Goal: Task Accomplishment & Management: Manage account settings

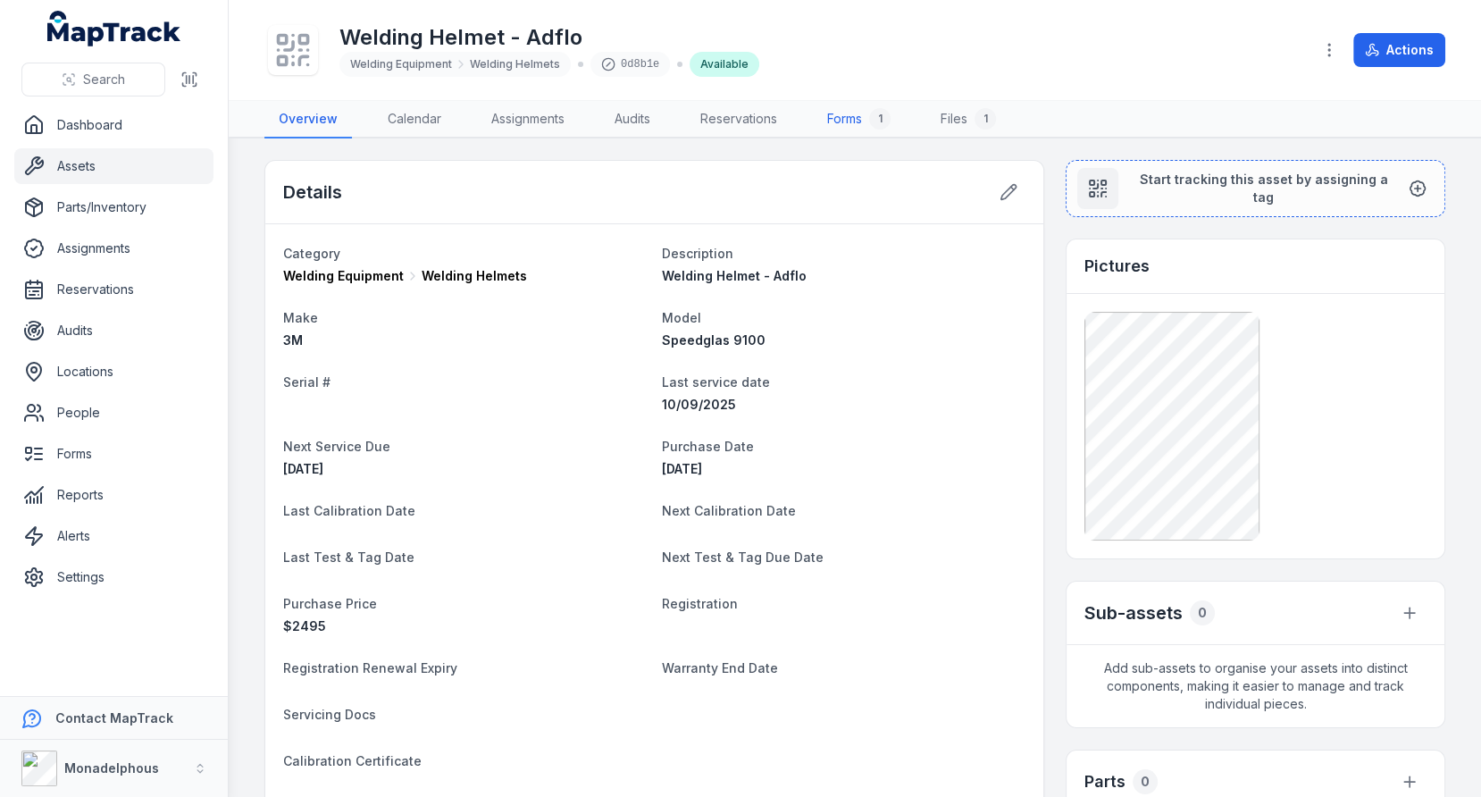
click at [885, 127] on div "1" at bounding box center [879, 118] width 21 height 21
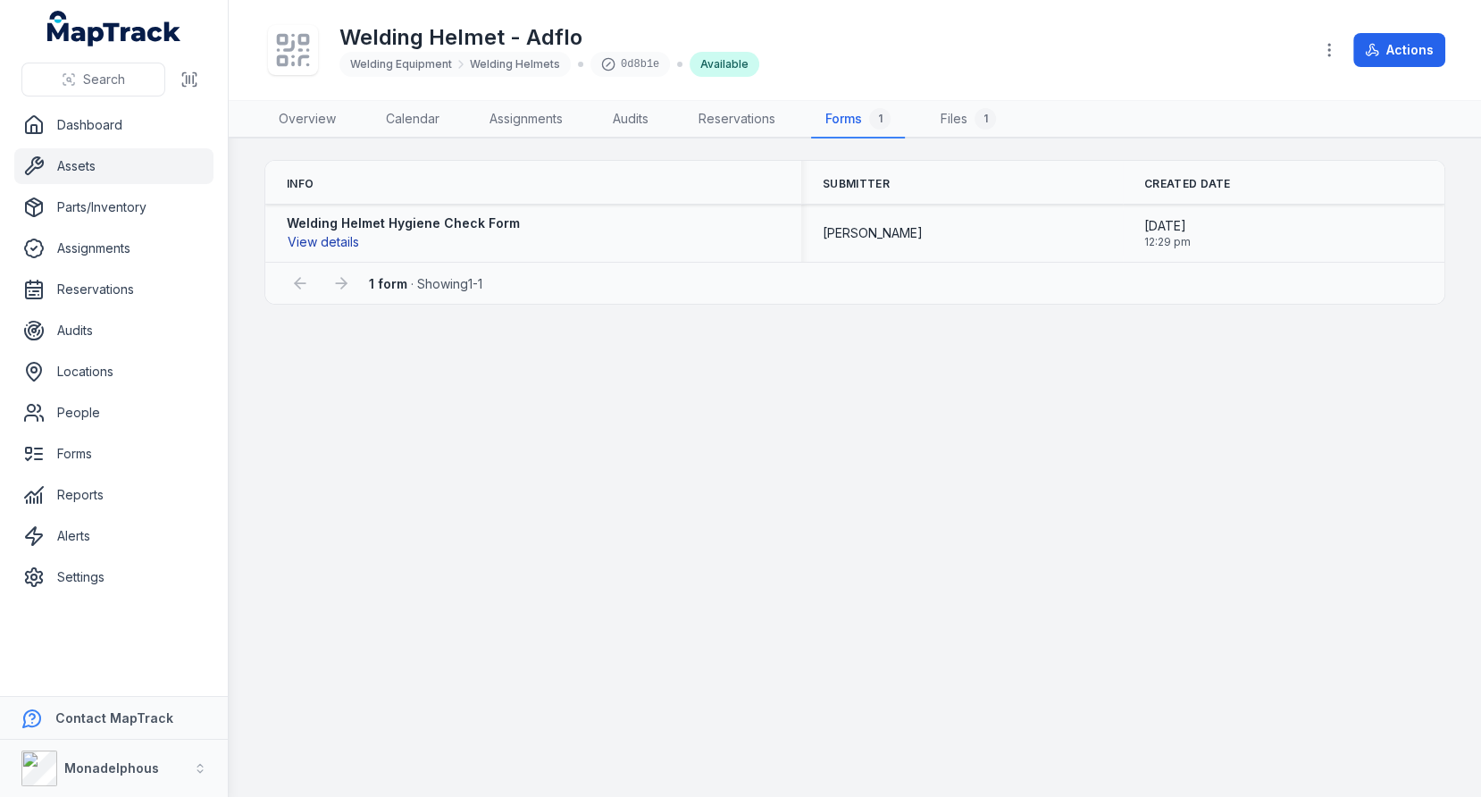
click at [338, 237] on button "View details" at bounding box center [323, 242] width 73 height 20
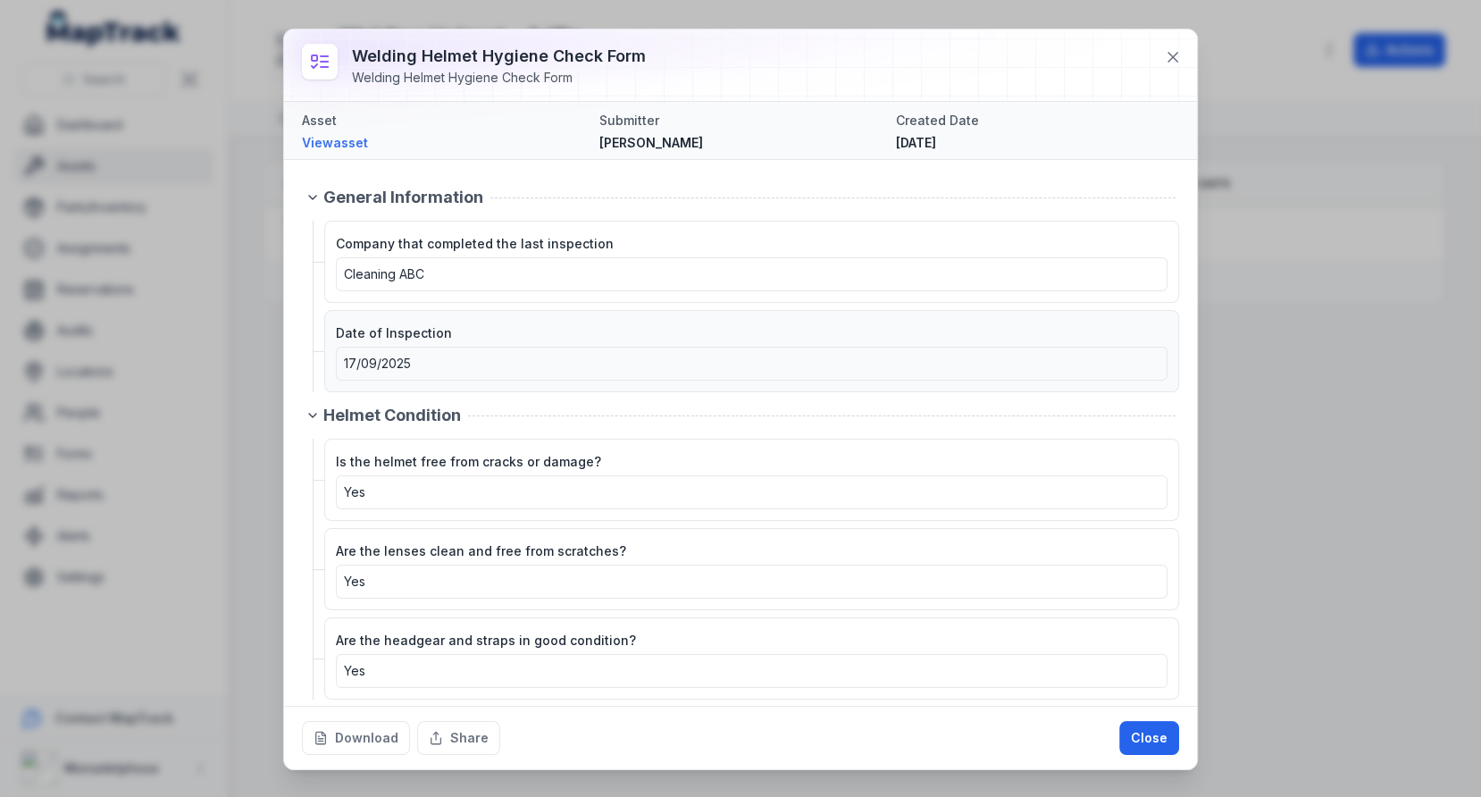
scroll to position [341, 0]
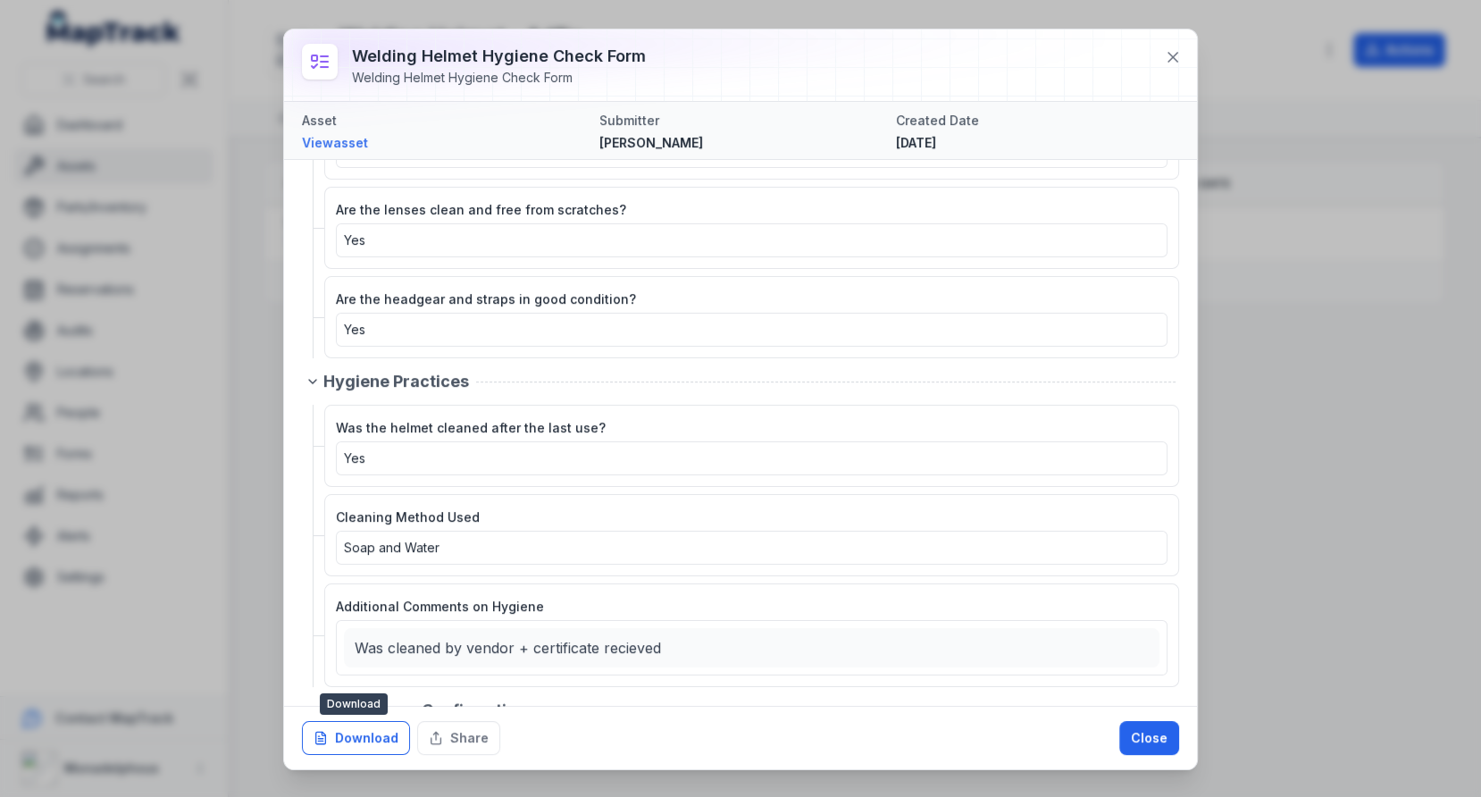
click at [338, 738] on button "Download" at bounding box center [356, 738] width 108 height 34
click at [474, 737] on button "Share" at bounding box center [458, 738] width 83 height 34
click at [913, 289] on div "Are the headgear and straps in good condition? Yes" at bounding box center [752, 317] width 832 height 59
click at [1178, 55] on icon at bounding box center [1173, 57] width 18 height 18
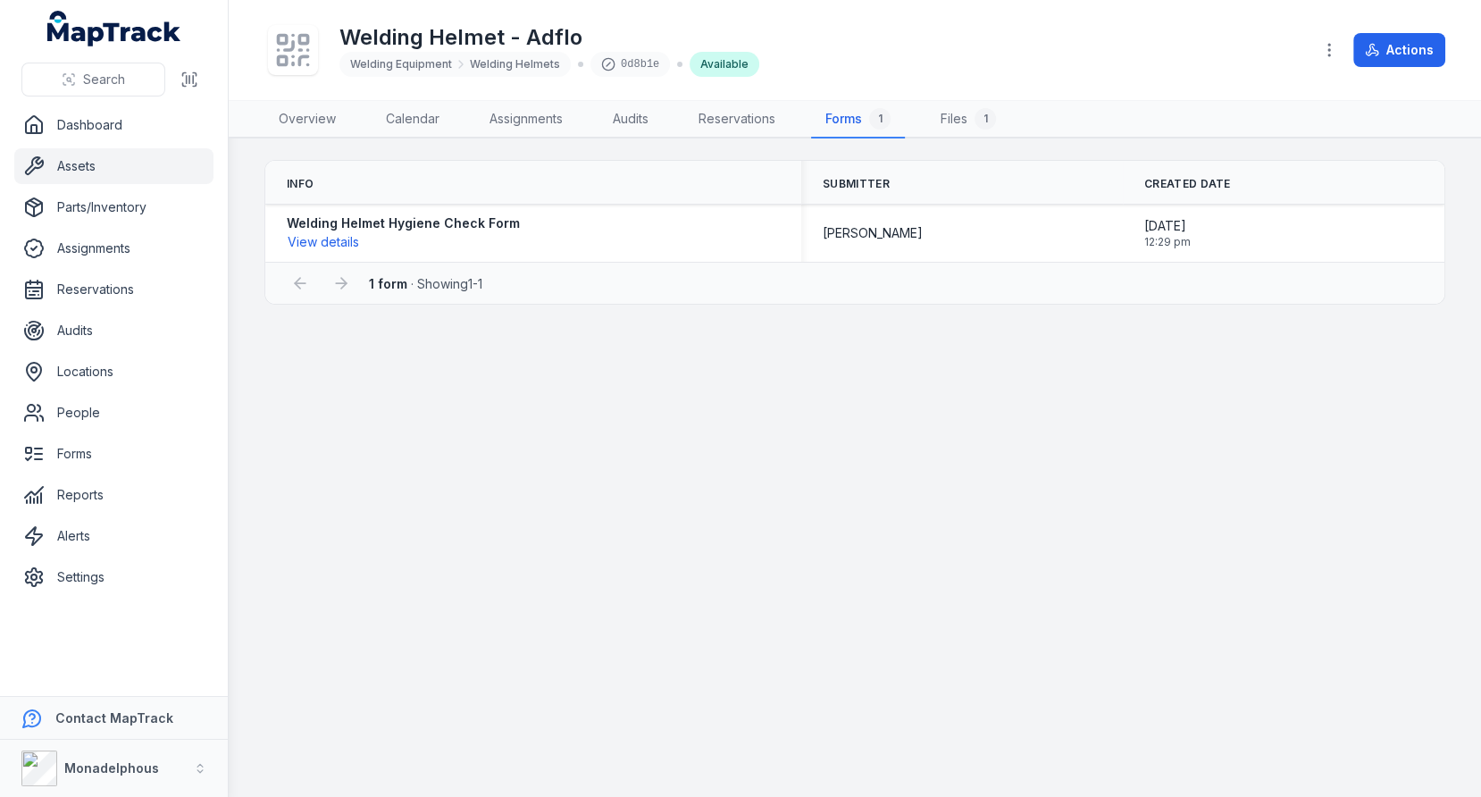
click at [1032, 329] on main "Info Submitter Created Date Welding Helmet Hygiene Check Form View details [PER…" at bounding box center [855, 467] width 1253 height 659
click at [986, 358] on main "Info Submitter Created Date Welding Helmet Hygiene Check Form View details [PER…" at bounding box center [855, 467] width 1253 height 659
click at [561, 399] on main "Info Submitter Created Date Welding Helmet Hygiene Check Form View details [PER…" at bounding box center [855, 467] width 1253 height 659
click at [127, 459] on link "Forms" at bounding box center [113, 454] width 199 height 36
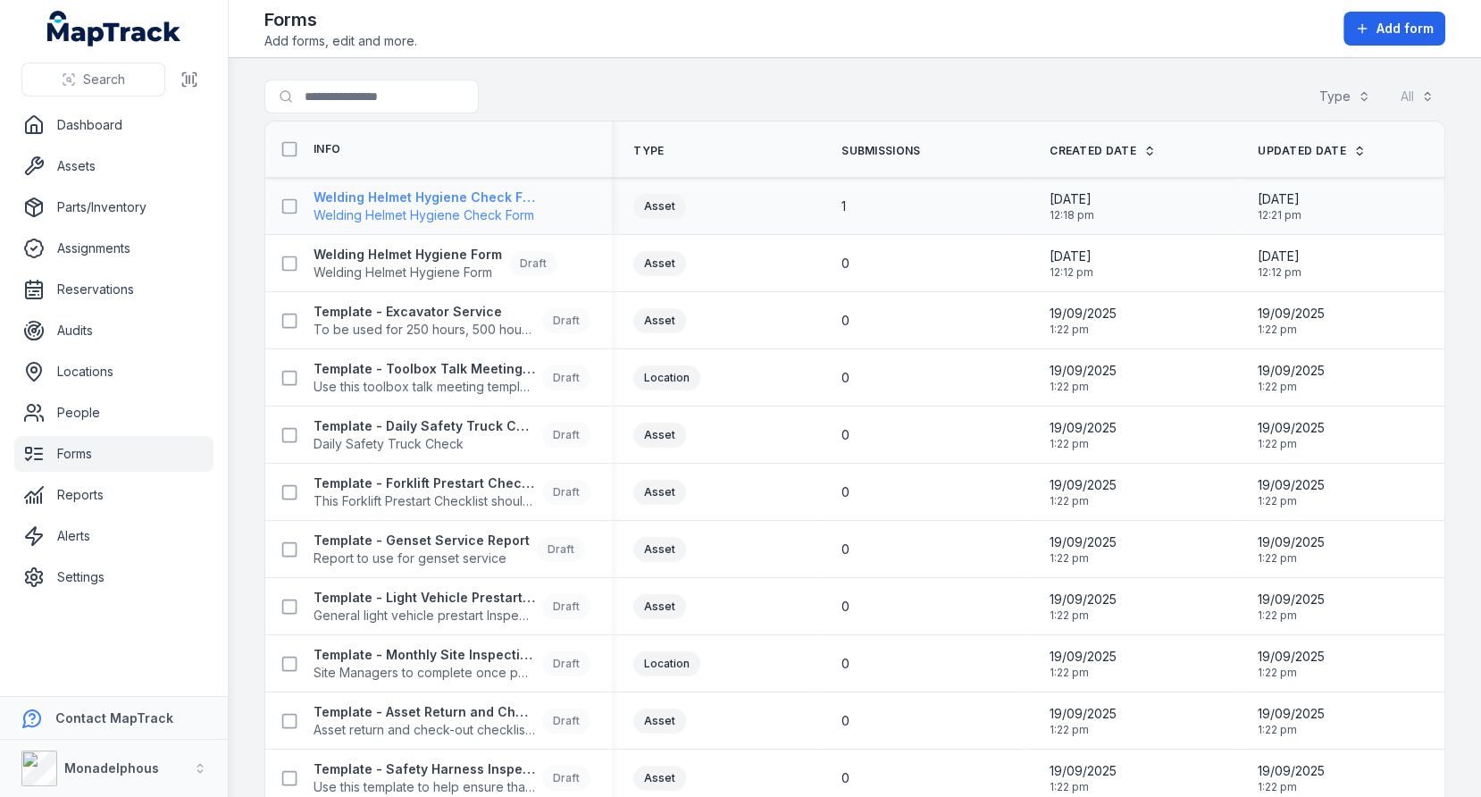
click at [498, 201] on strong "Welding Helmet Hygiene Check Form" at bounding box center [428, 198] width 229 height 18
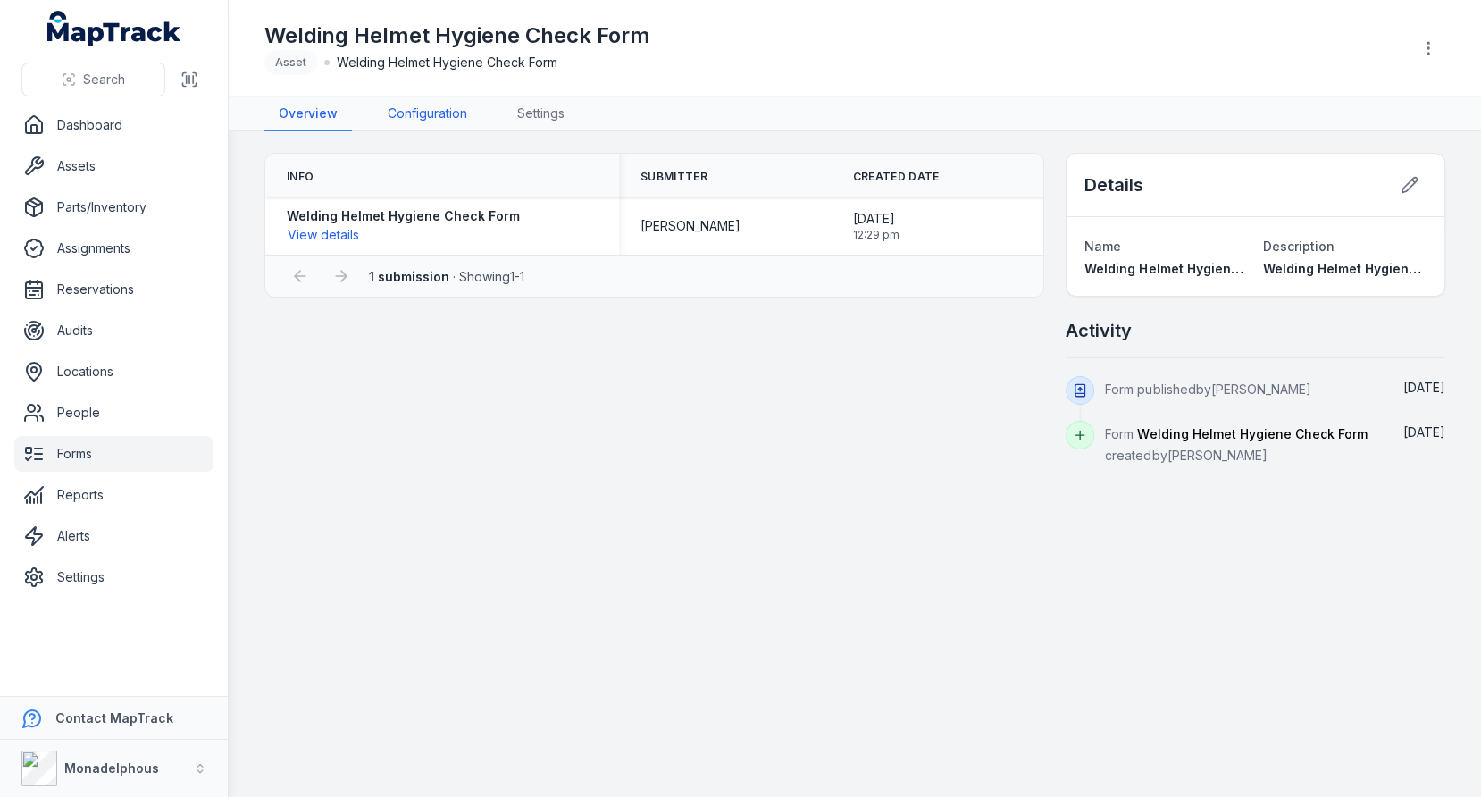
click at [398, 124] on link "Configuration" at bounding box center [427, 114] width 108 height 34
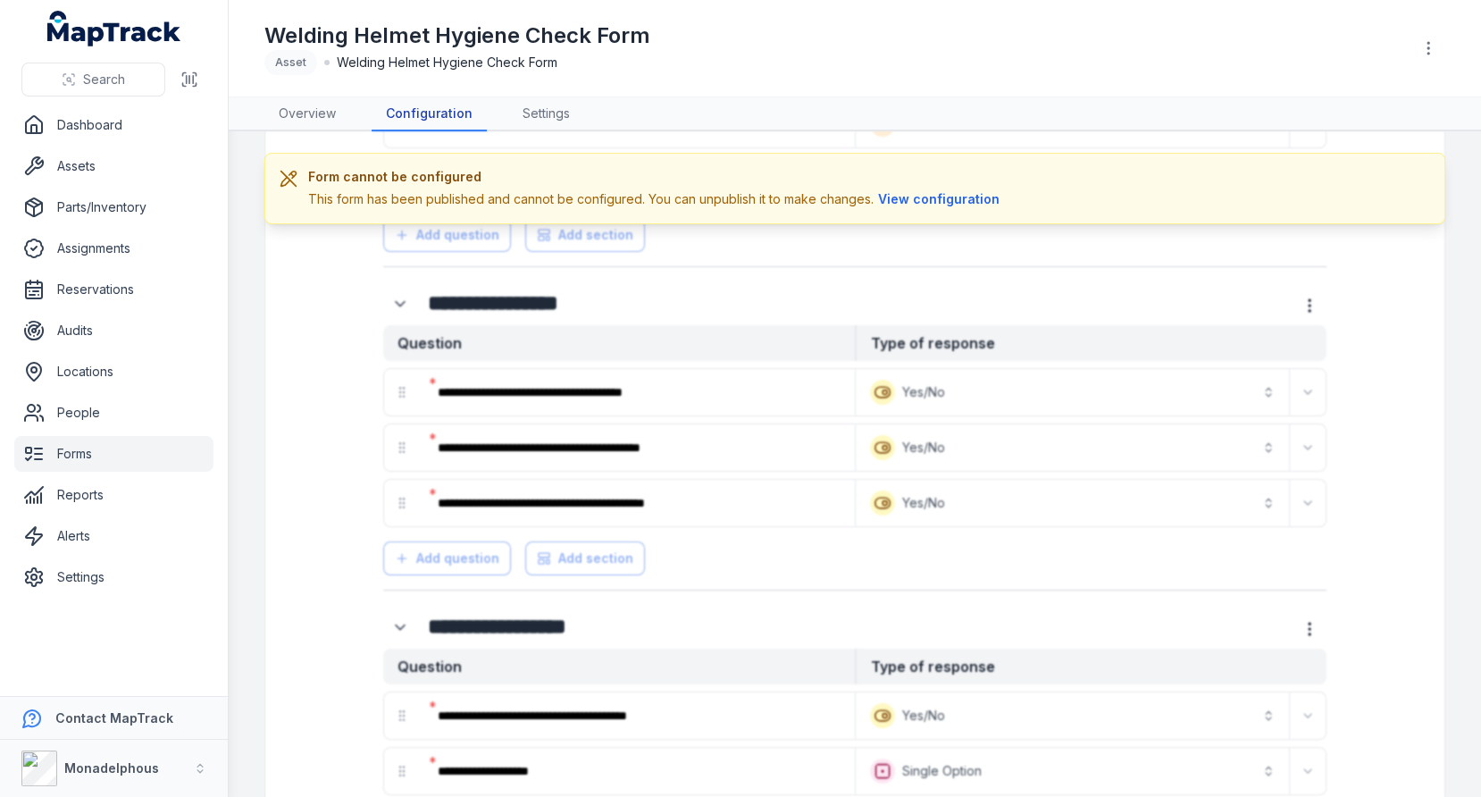
scroll to position [698, 0]
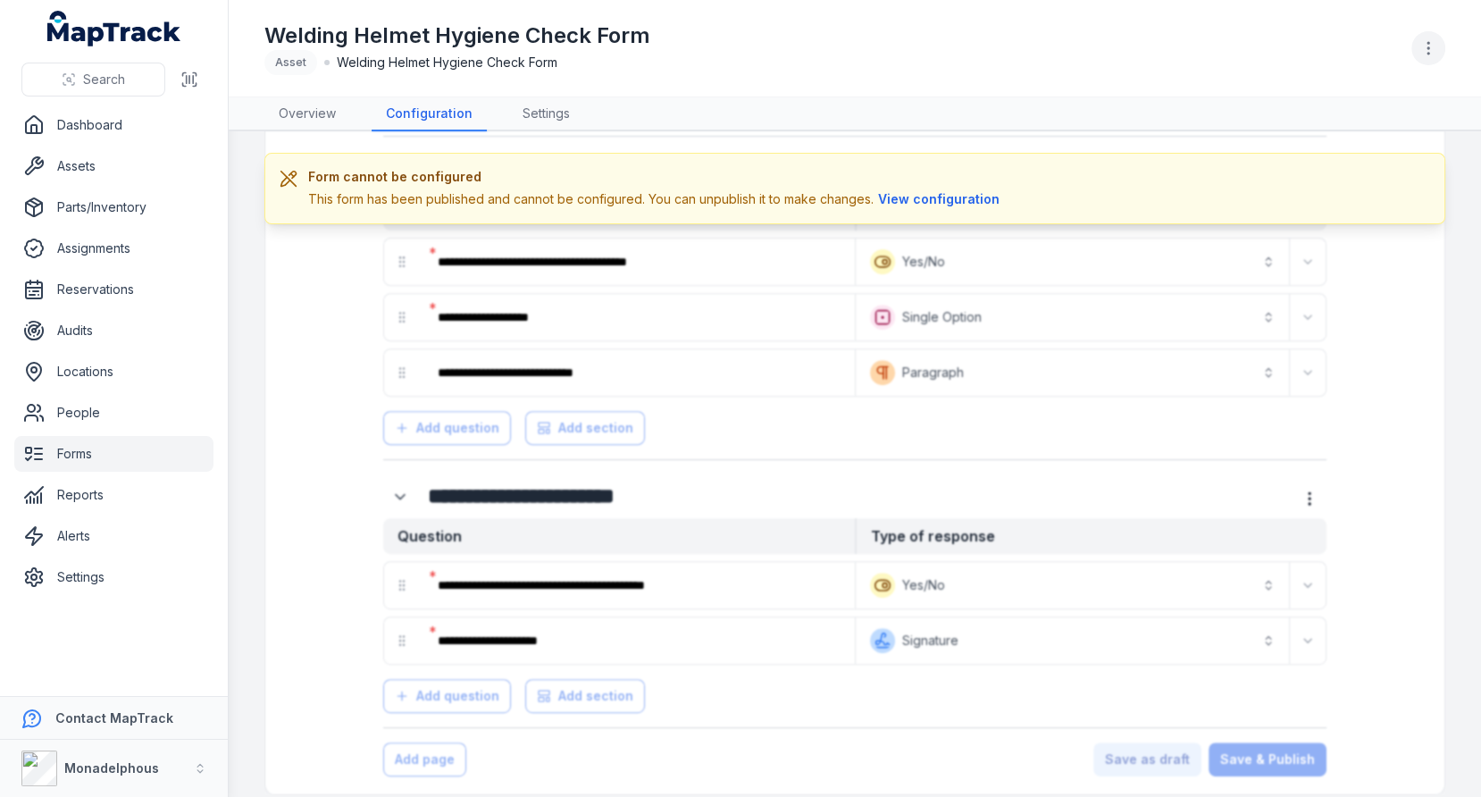
click at [1430, 46] on icon "button" at bounding box center [1429, 48] width 18 height 18
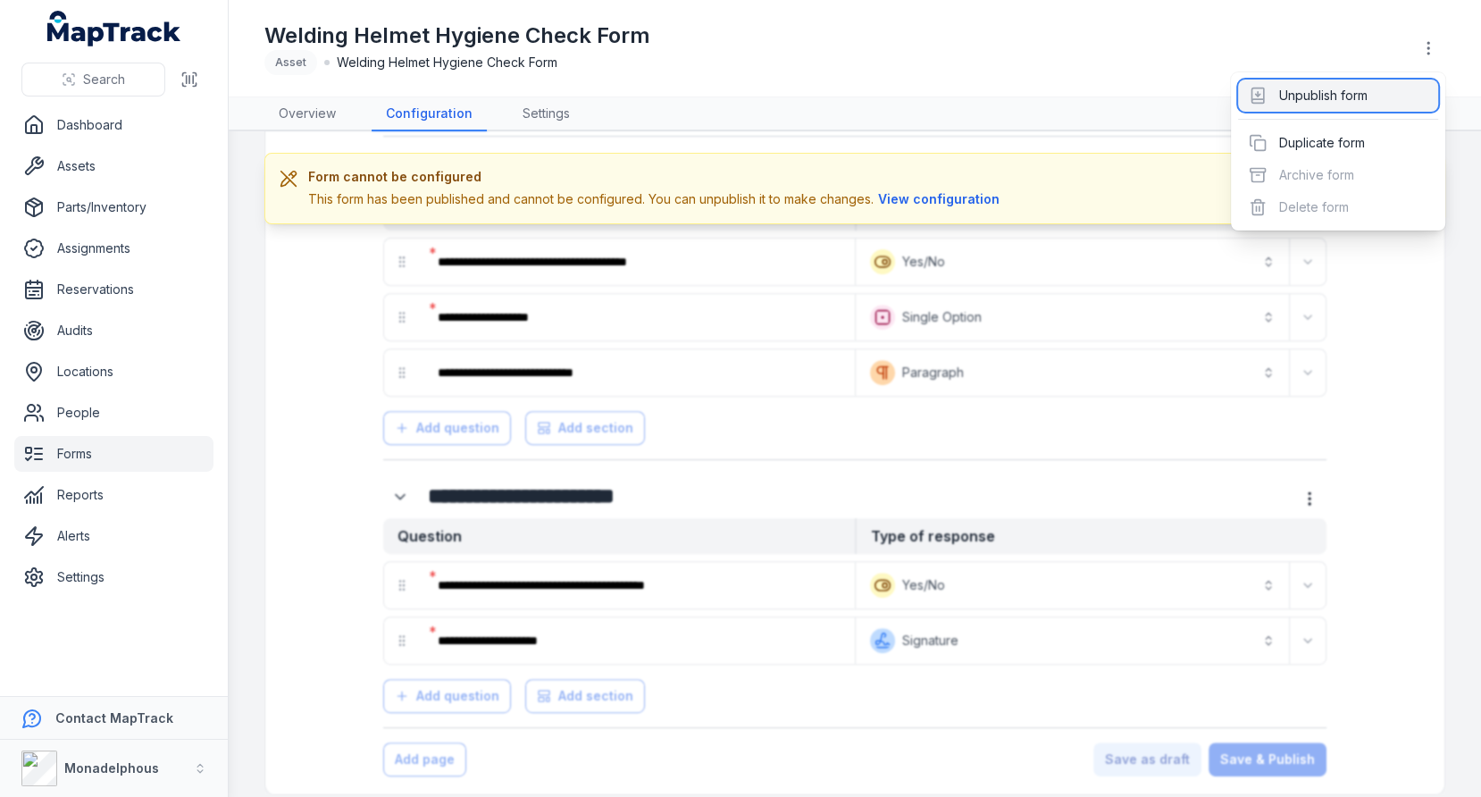
click at [1380, 88] on div "Unpublish form" at bounding box center [1338, 96] width 200 height 32
